Goal: Navigation & Orientation: Find specific page/section

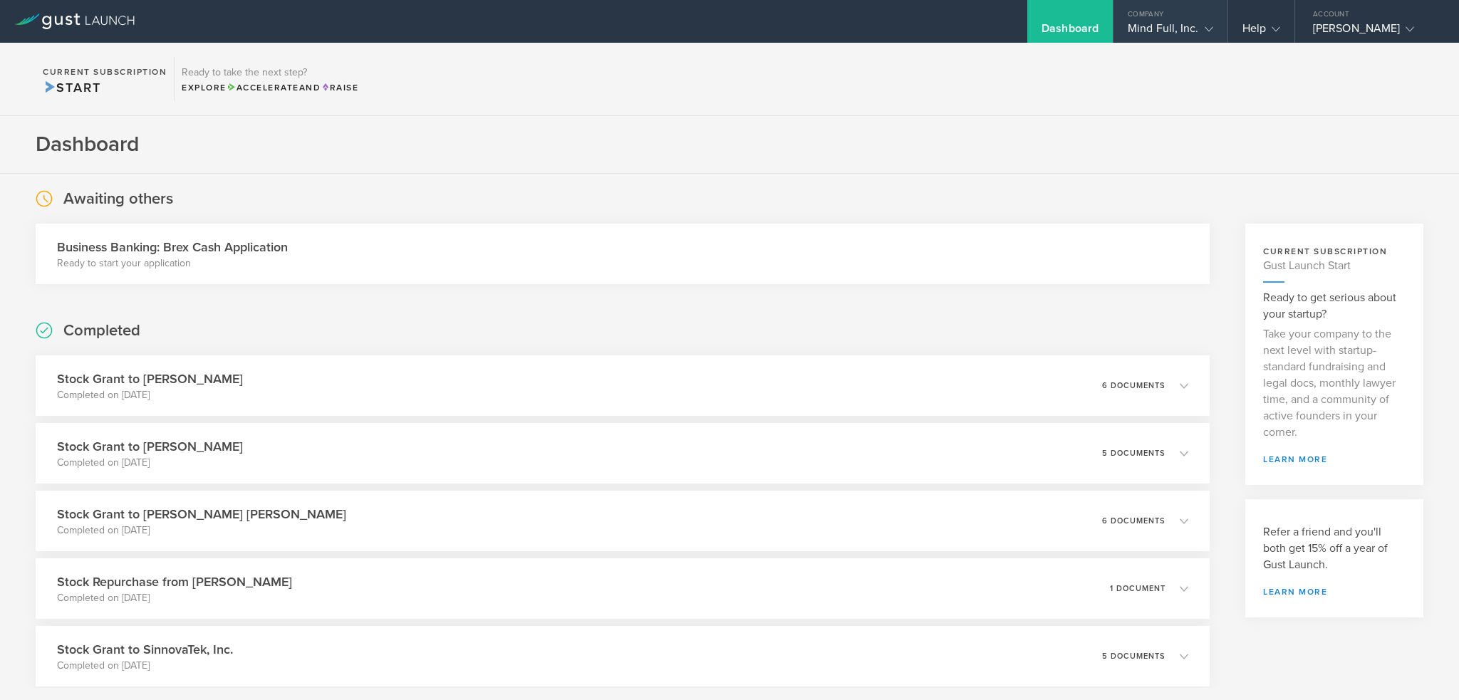
click at [1212, 25] on icon at bounding box center [1208, 29] width 9 height 9
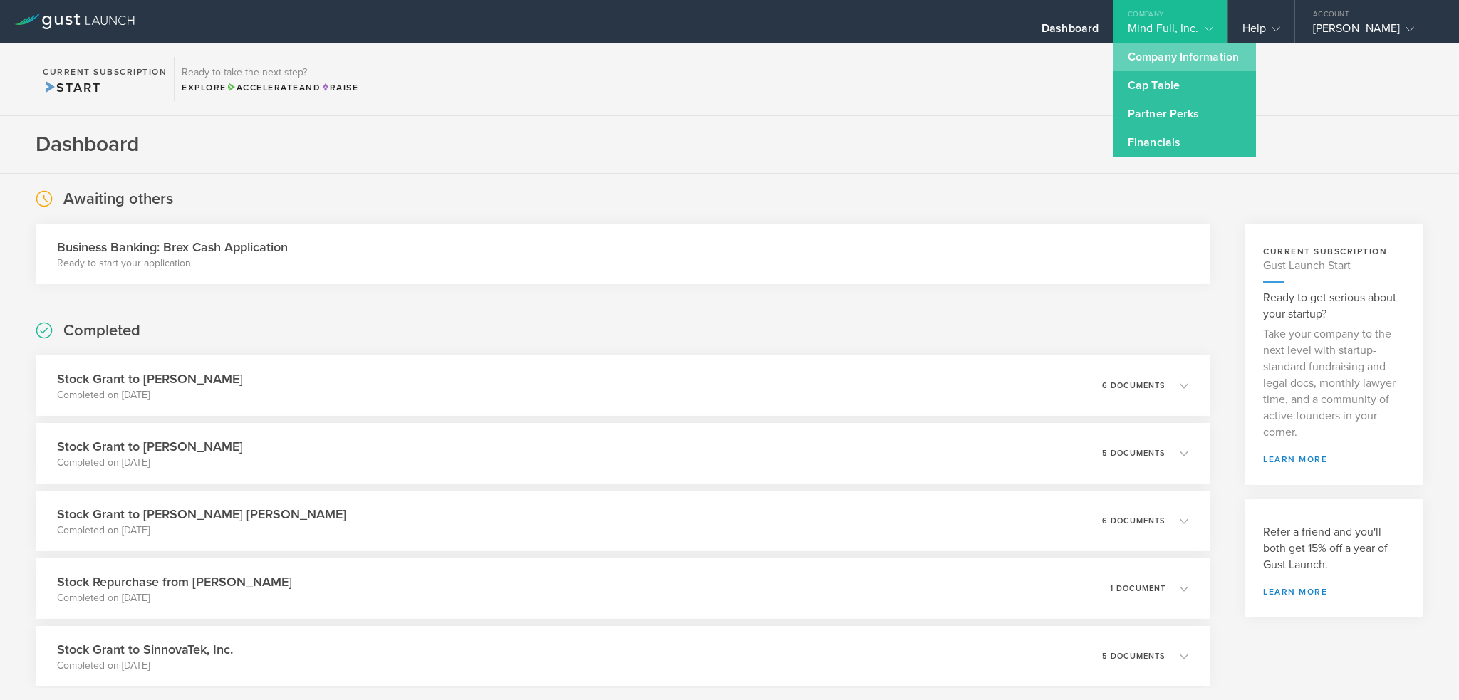
click at [1205, 54] on link "Company Information" at bounding box center [1184, 57] width 142 height 28
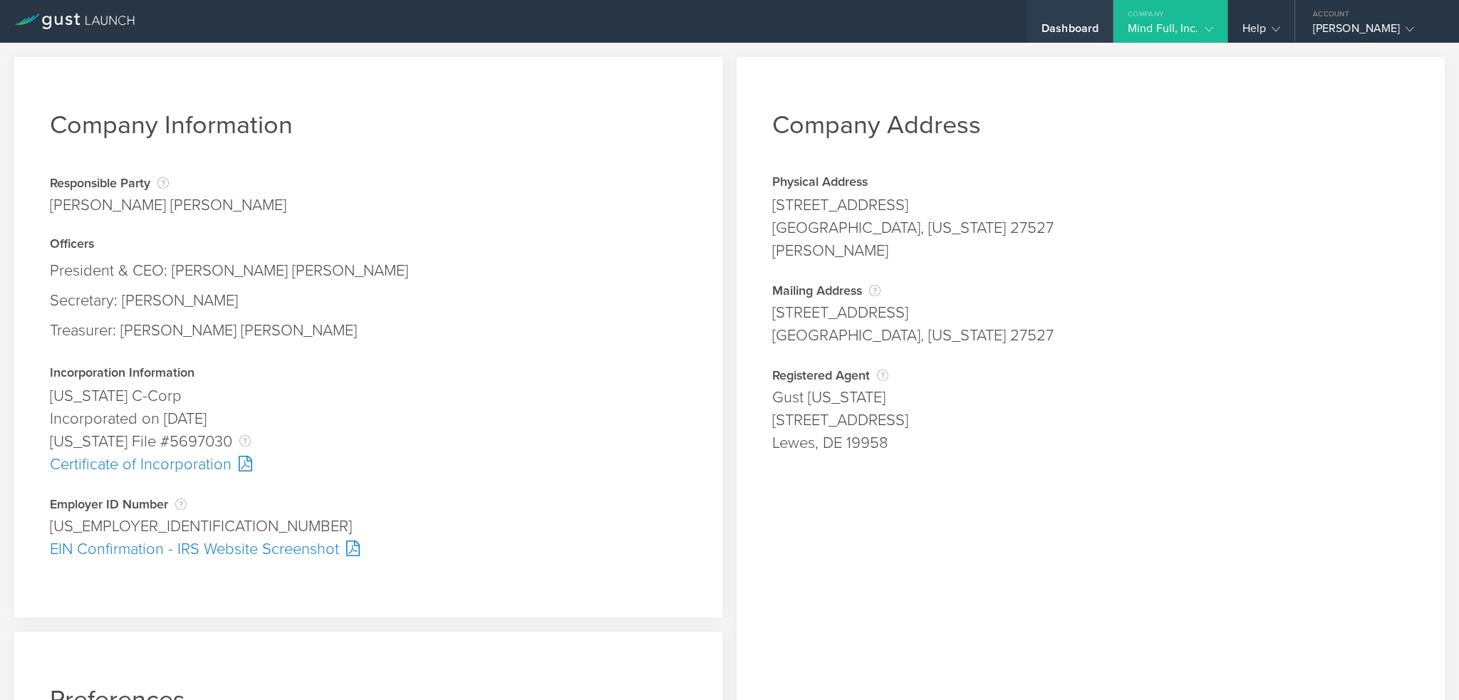
click at [1075, 28] on div "Dashboard" at bounding box center [1069, 31] width 57 height 21
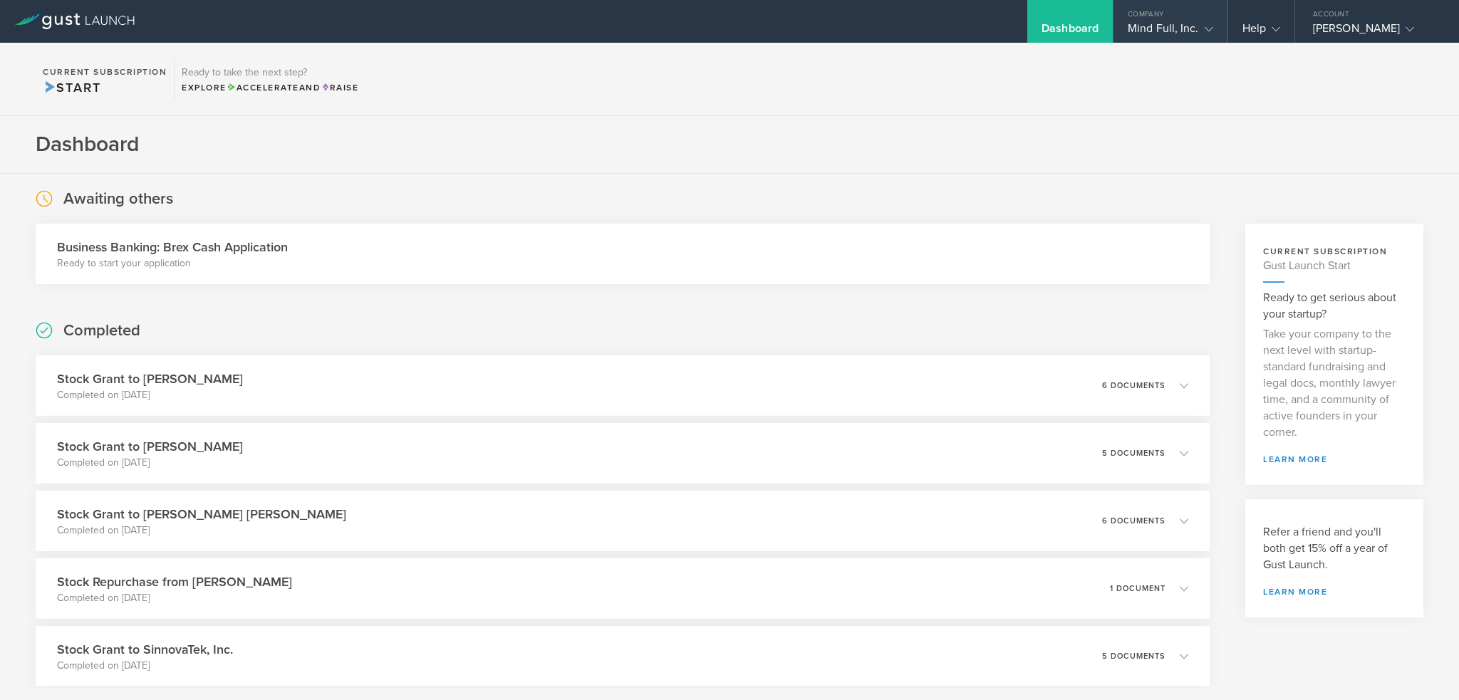
click at [1209, 31] on icon at bounding box center [1208, 29] width 9 height 9
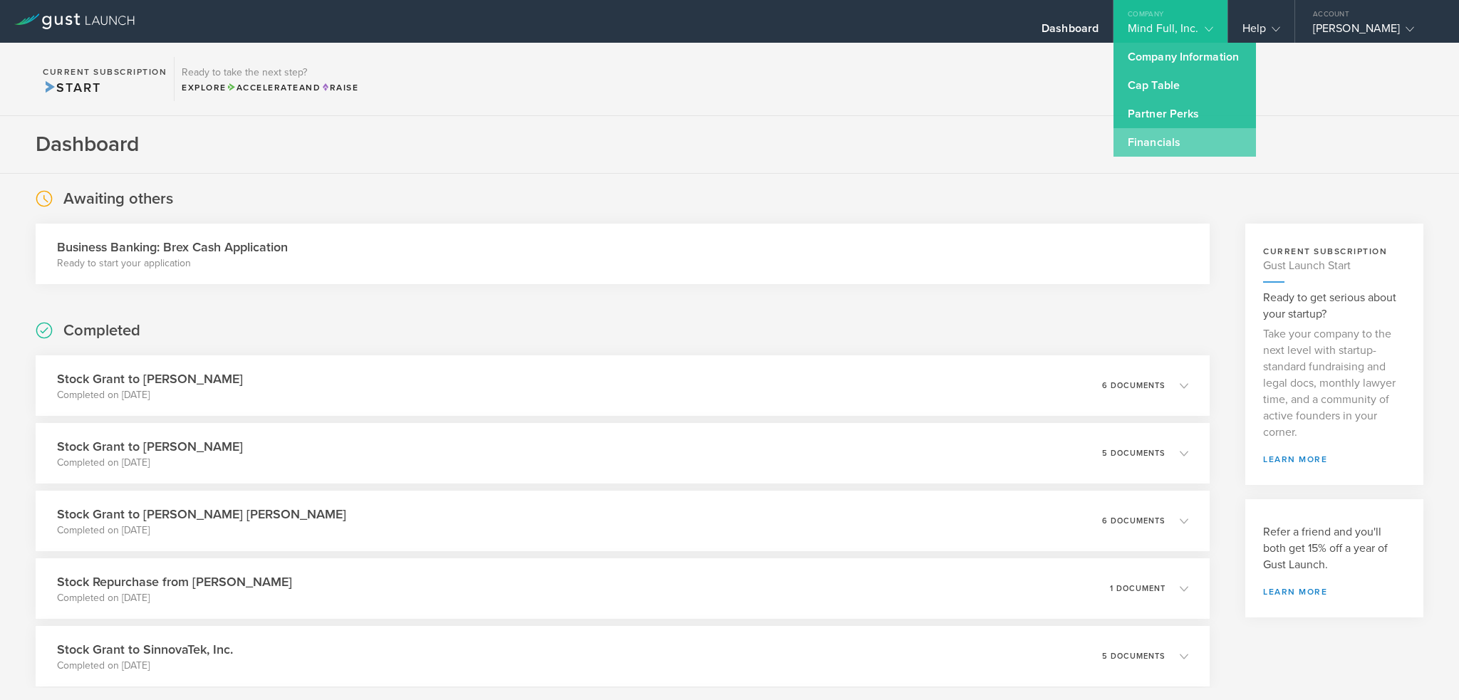
click at [1152, 144] on link "Financials" at bounding box center [1184, 142] width 142 height 28
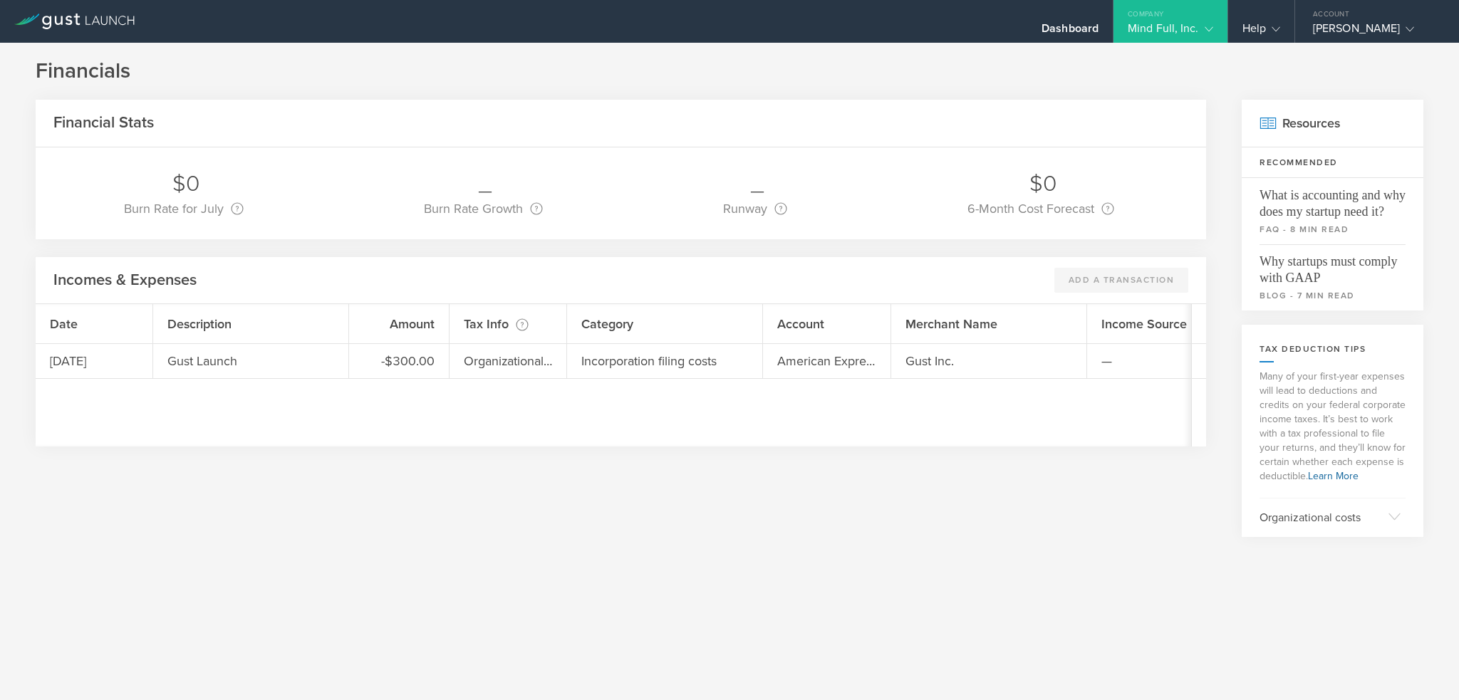
click at [1209, 27] on icon at bounding box center [1208, 29] width 9 height 9
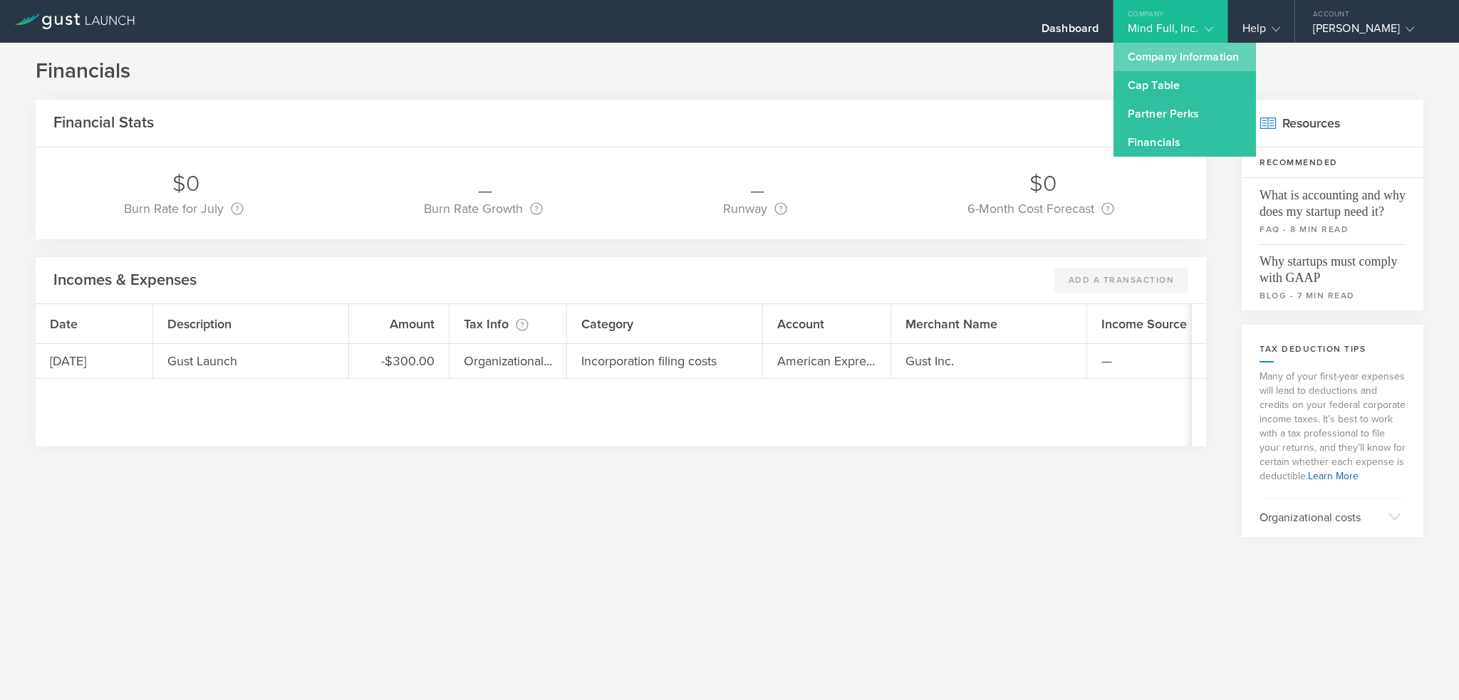
click at [1172, 59] on link "Company Information" at bounding box center [1184, 57] width 142 height 28
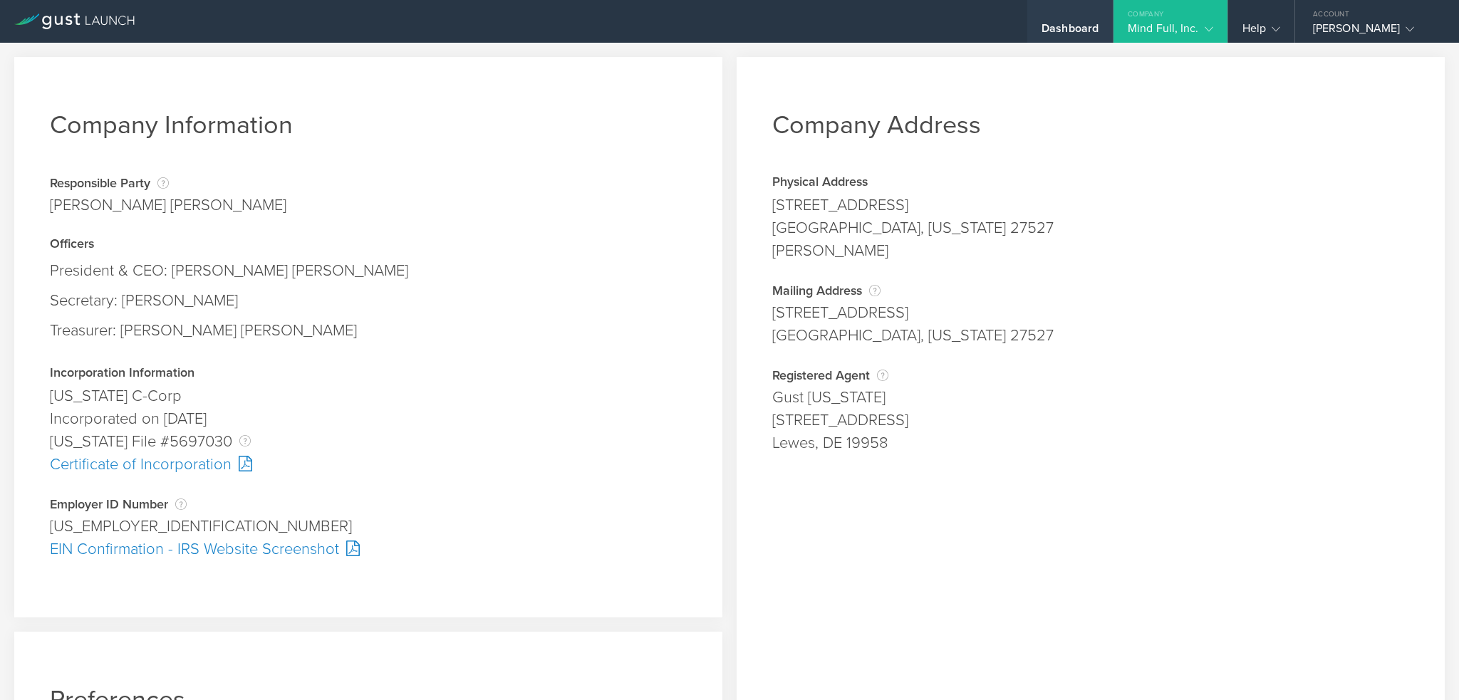
click at [1080, 28] on div "Dashboard" at bounding box center [1069, 31] width 57 height 21
